Goal: Task Accomplishment & Management: Manage account settings

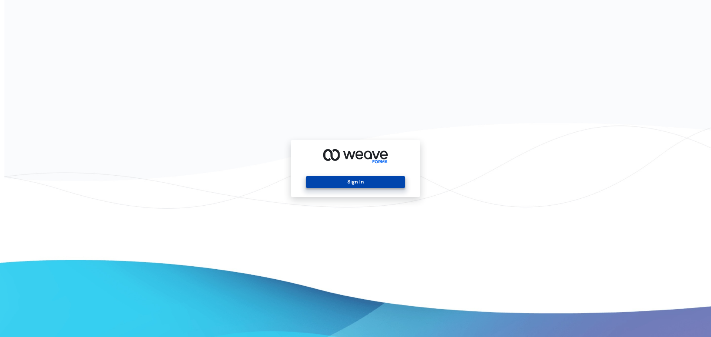
click at [334, 185] on button "Sign In" at bounding box center [355, 182] width 99 height 12
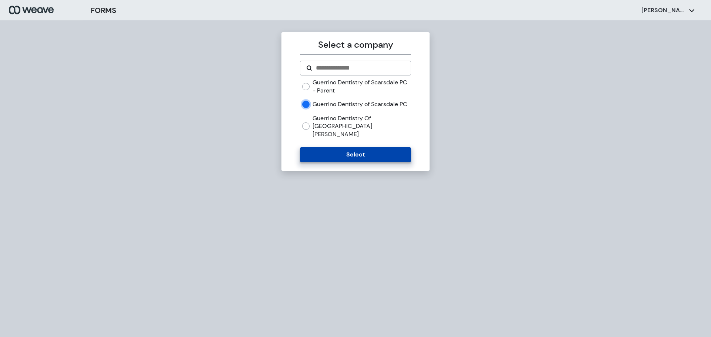
click at [325, 154] on button "Select" at bounding box center [355, 154] width 111 height 15
